Goal: Transaction & Acquisition: Register for event/course

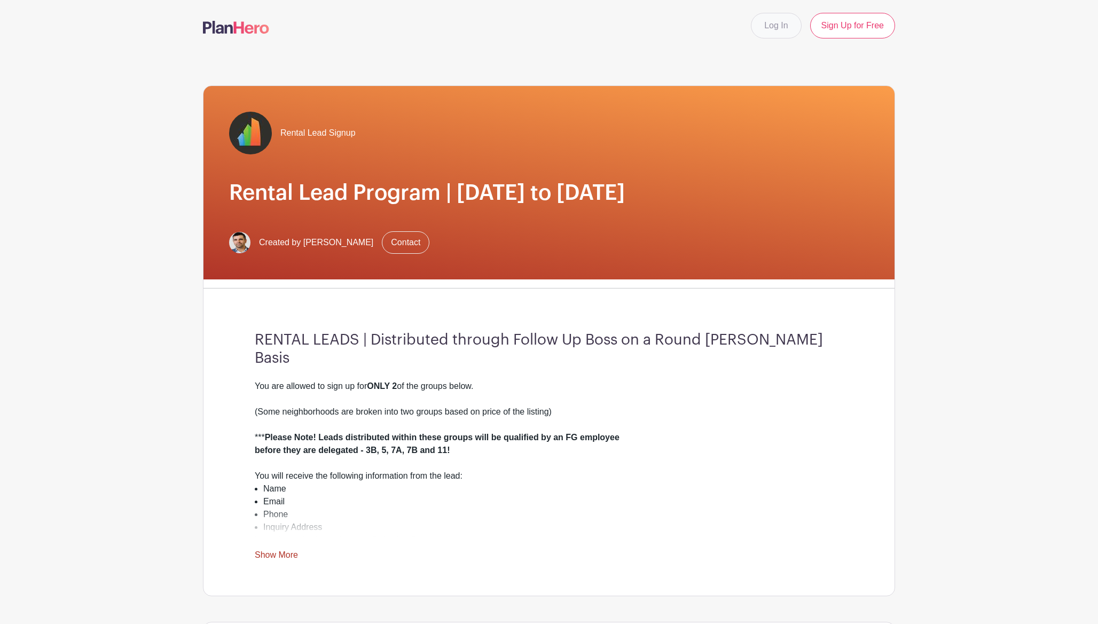
click at [777, 30] on link "Log In" at bounding box center [776, 26] width 50 height 26
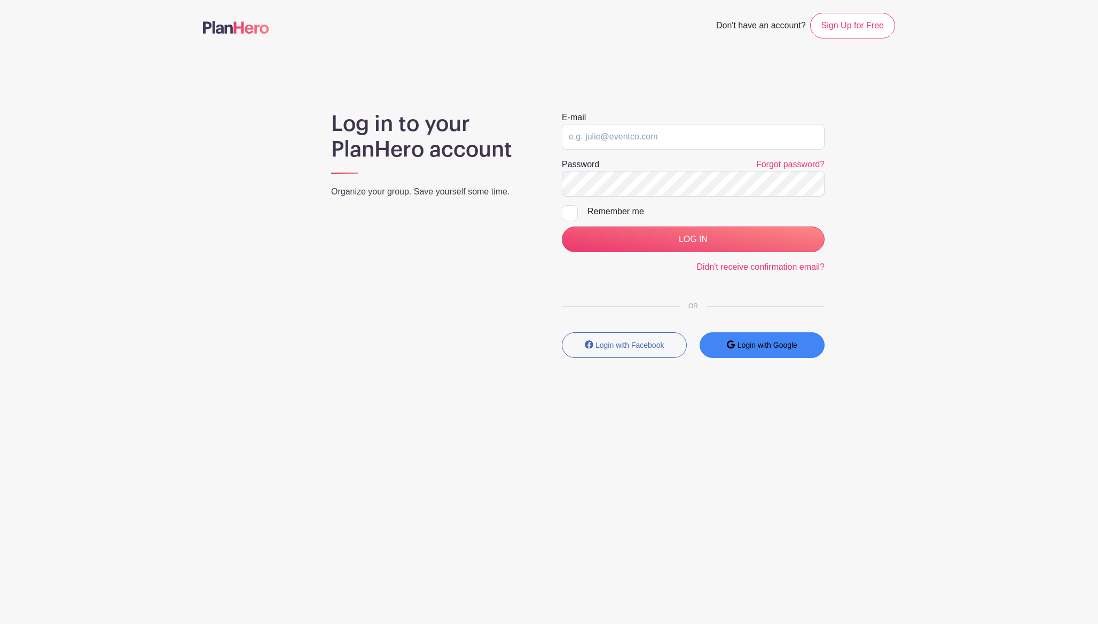
click at [762, 345] on small "Login with Google" at bounding box center [767, 345] width 60 height 9
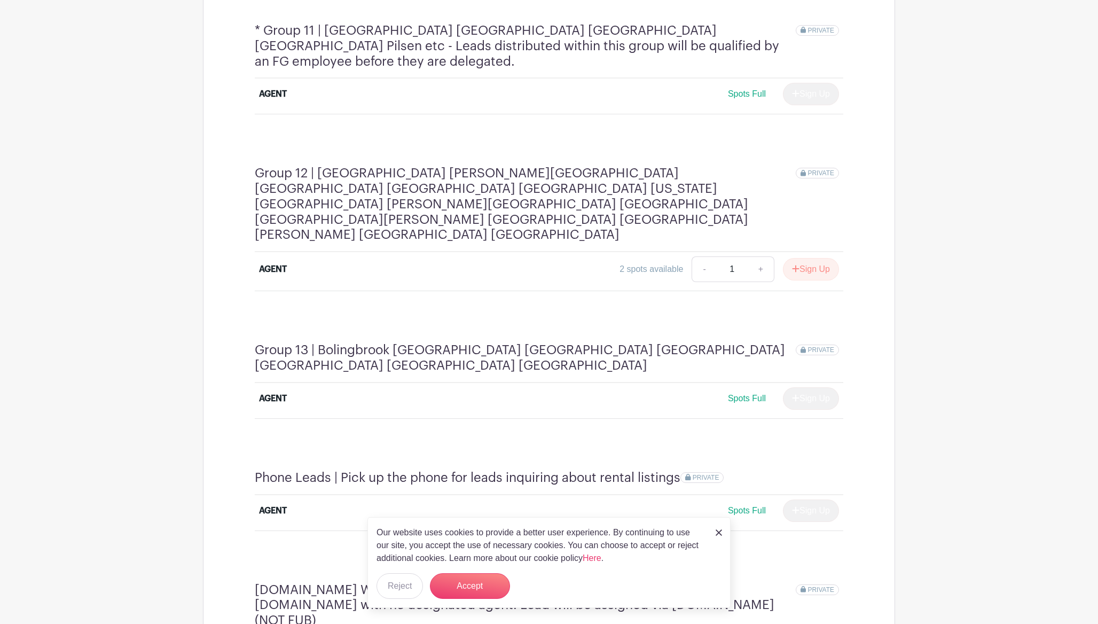
scroll to position [2196, 0]
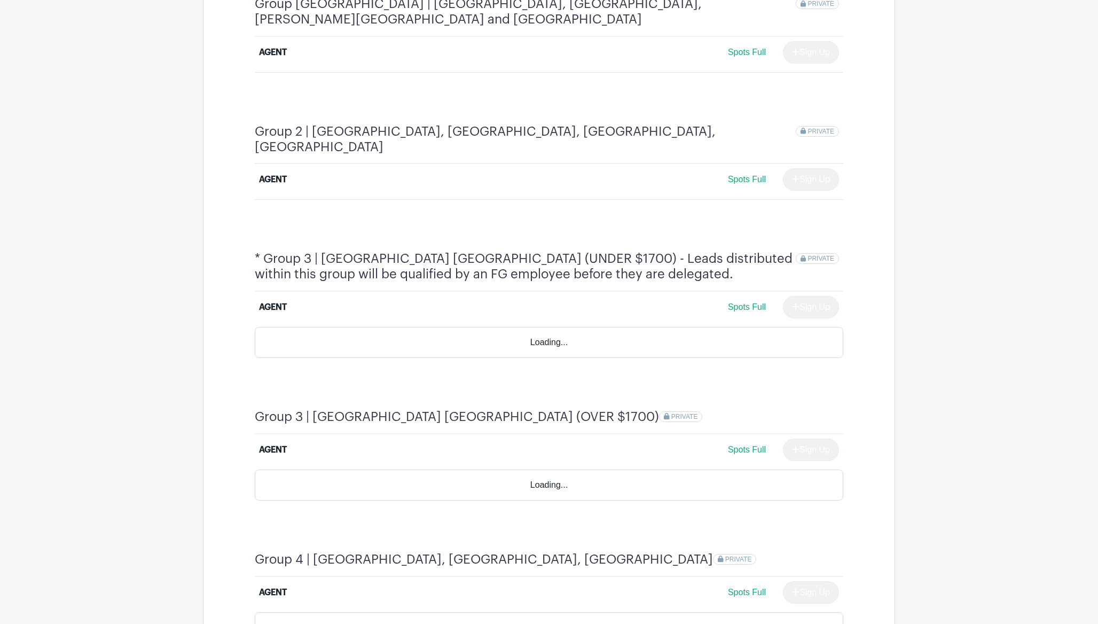
scroll to position [711, 0]
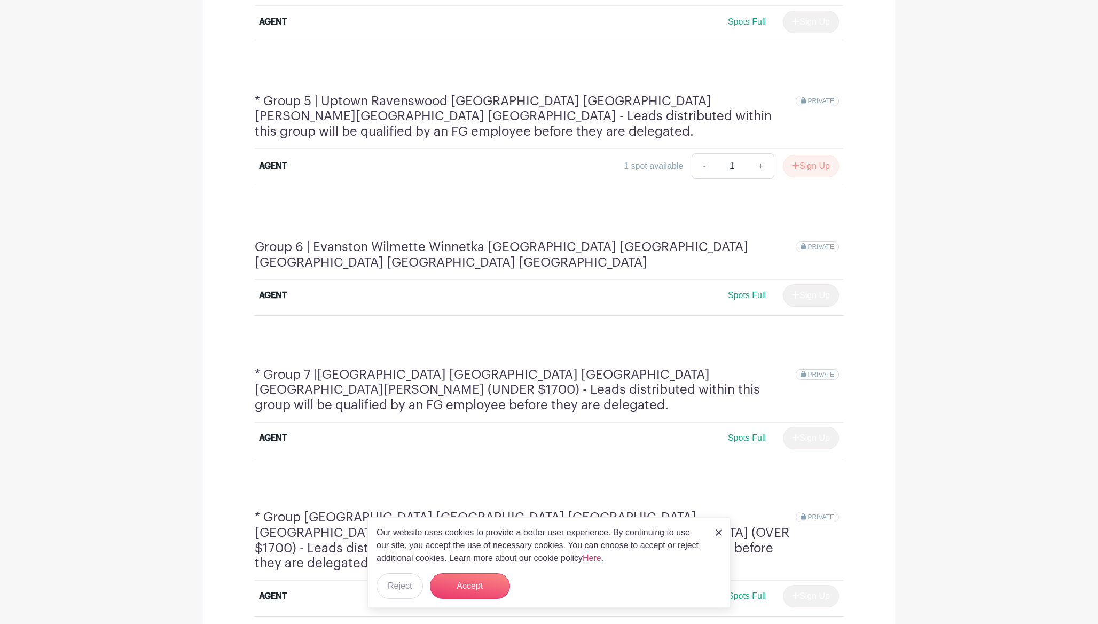
scroll to position [931, 0]
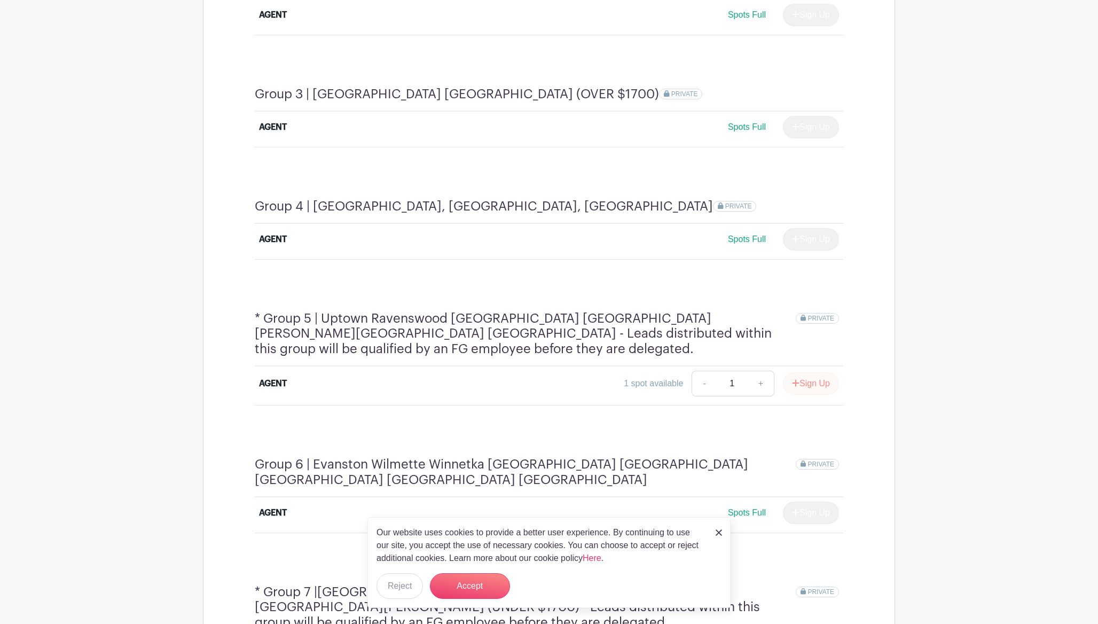
click at [797, 372] on button "Sign Up" at bounding box center [811, 383] width 56 height 22
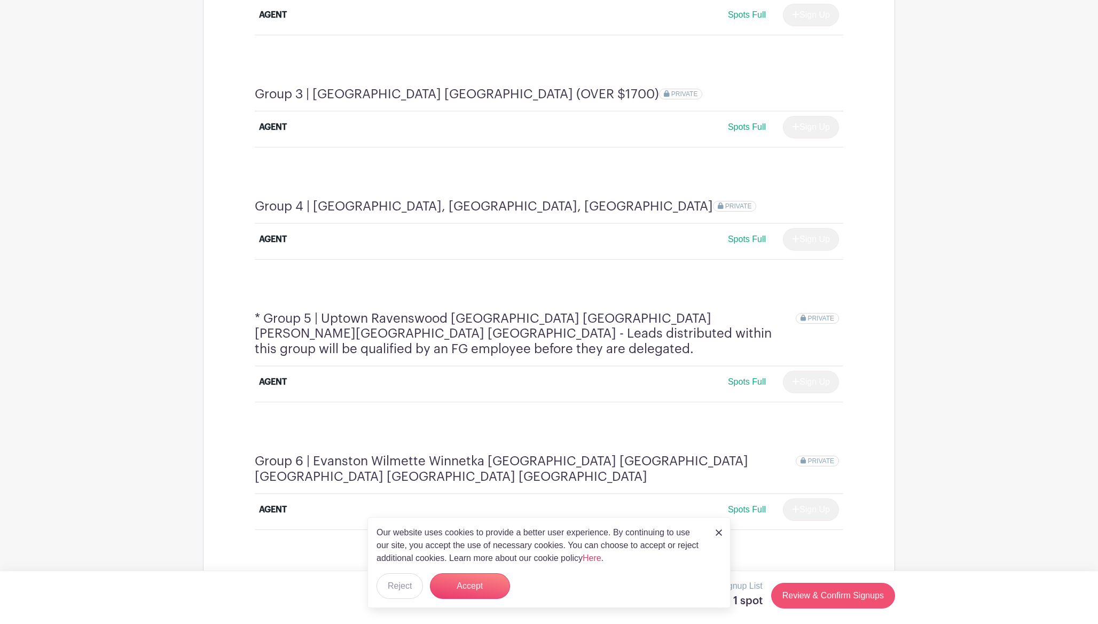
click at [823, 588] on link "Review & Confirm Signups" at bounding box center [833, 596] width 124 height 26
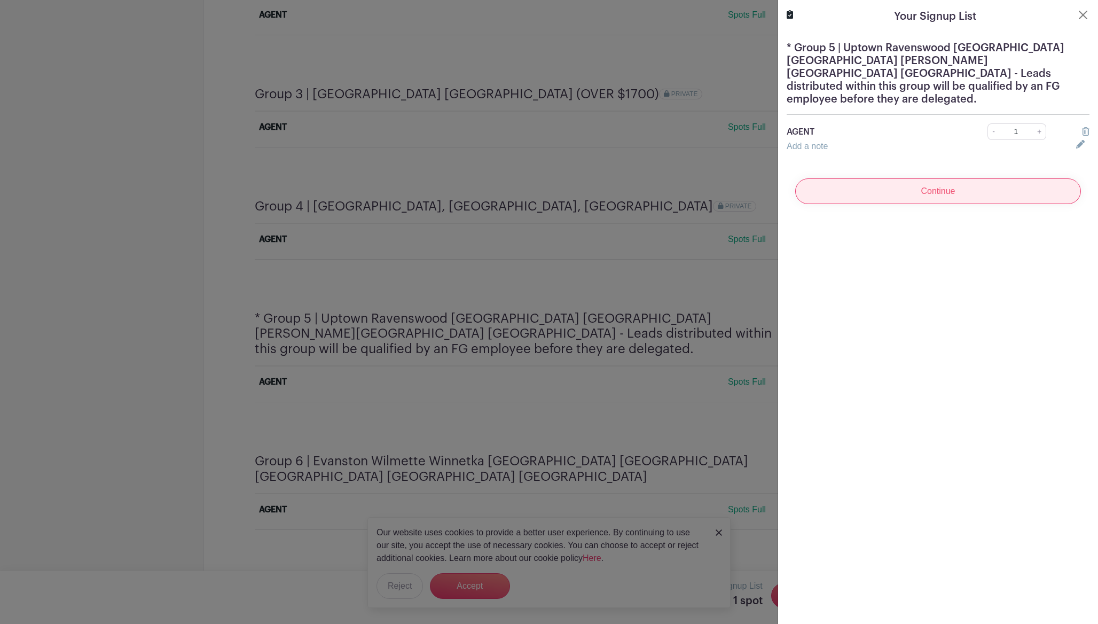
click at [914, 185] on input "Continue" at bounding box center [938, 191] width 286 height 26
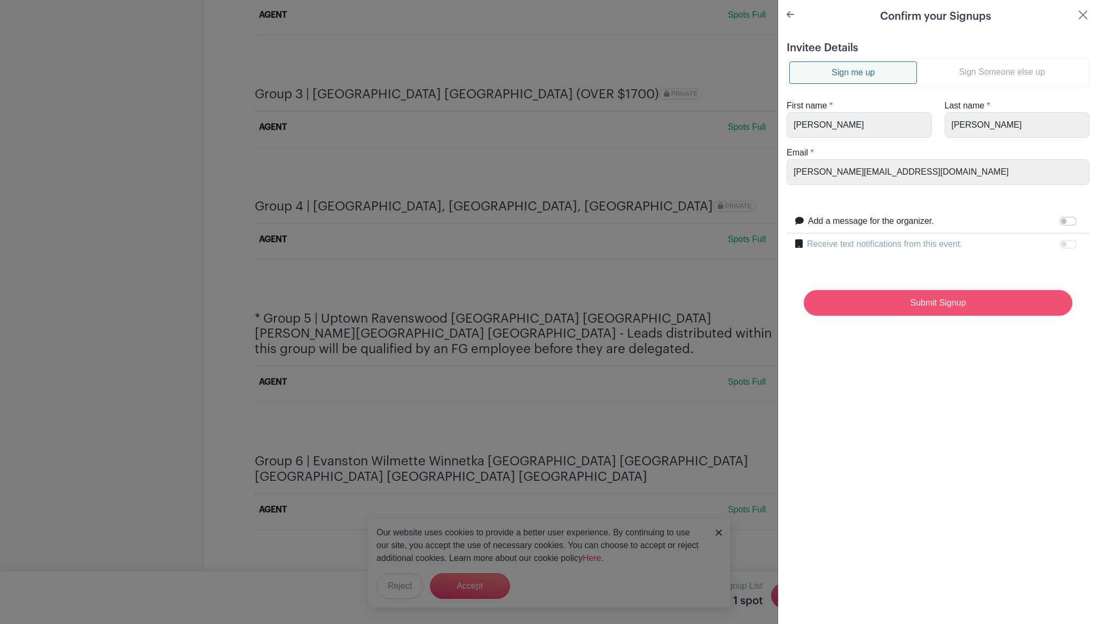
click at [880, 298] on input "Submit Signup" at bounding box center [938, 303] width 269 height 26
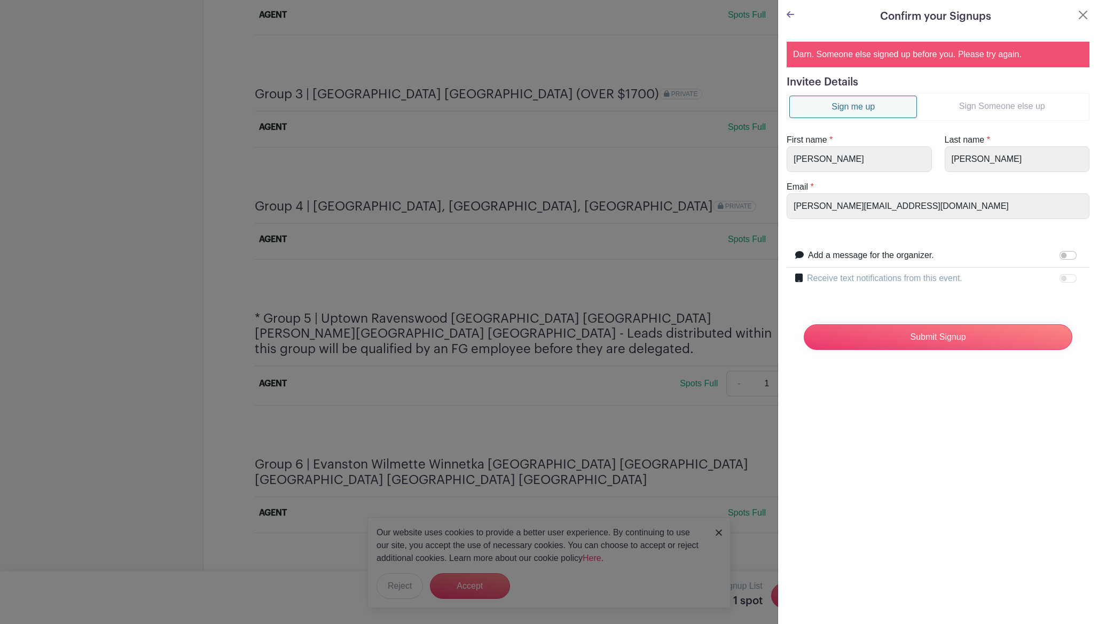
click at [1068, 16] on div "Confirm your Signups" at bounding box center [937, 17] width 303 height 16
click at [1072, 16] on div "Confirm your Signups" at bounding box center [937, 17] width 303 height 16
click at [888, 329] on input "Submit Signup" at bounding box center [938, 337] width 269 height 26
click at [889, 327] on input "Submit Signup" at bounding box center [938, 337] width 269 height 26
click at [1068, 23] on div "Confirm your Signups" at bounding box center [937, 17] width 303 height 16
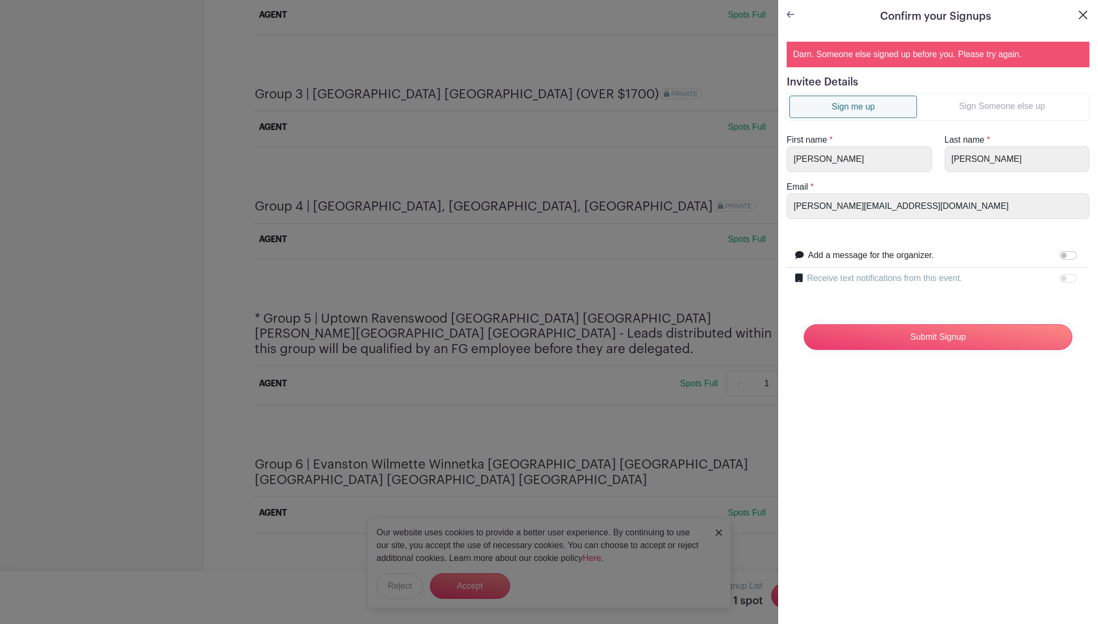
click at [1084, 18] on button "Close" at bounding box center [1082, 15] width 13 height 13
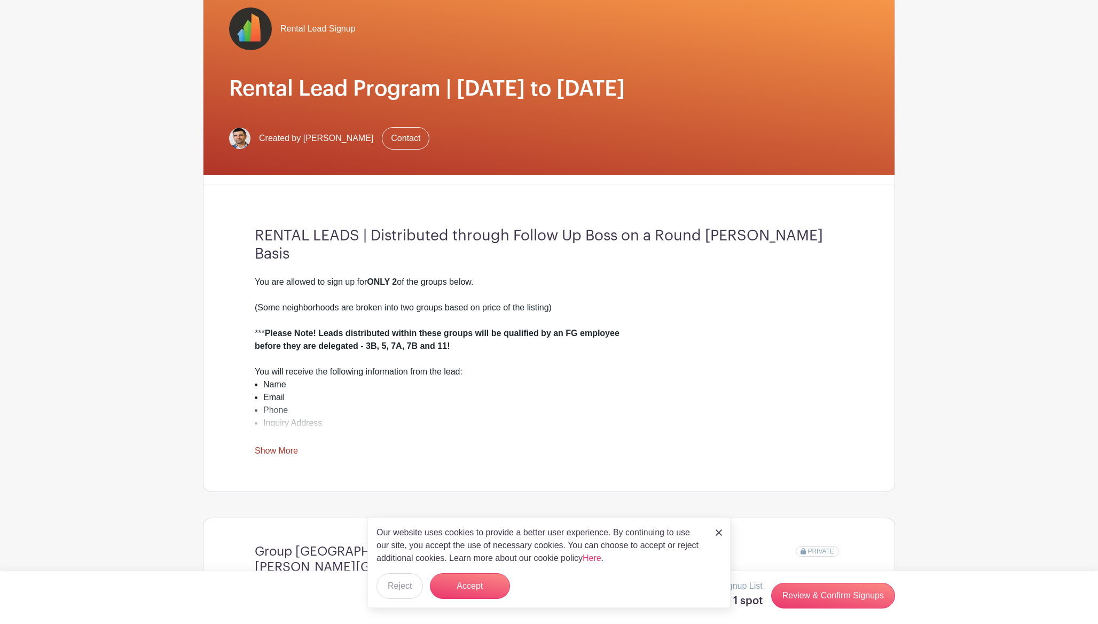
scroll to position [84, 0]
